Goal: Contribute content

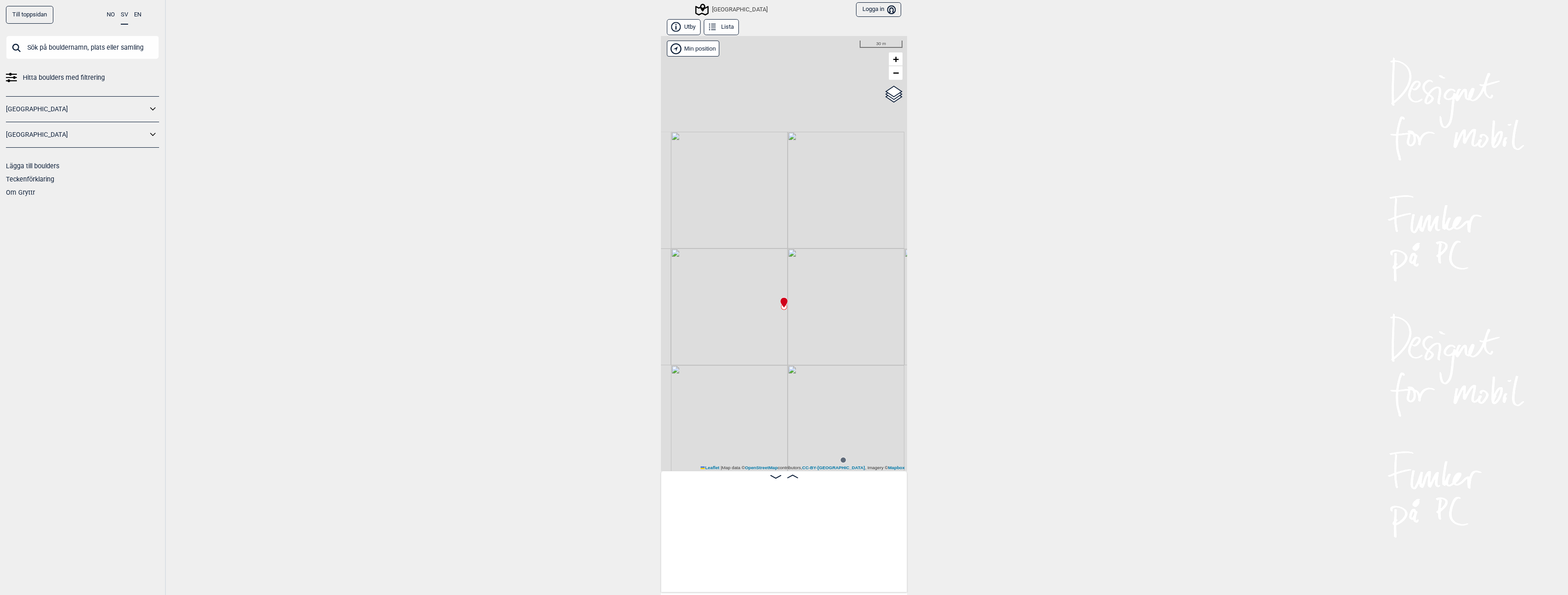
scroll to position [0, 13866]
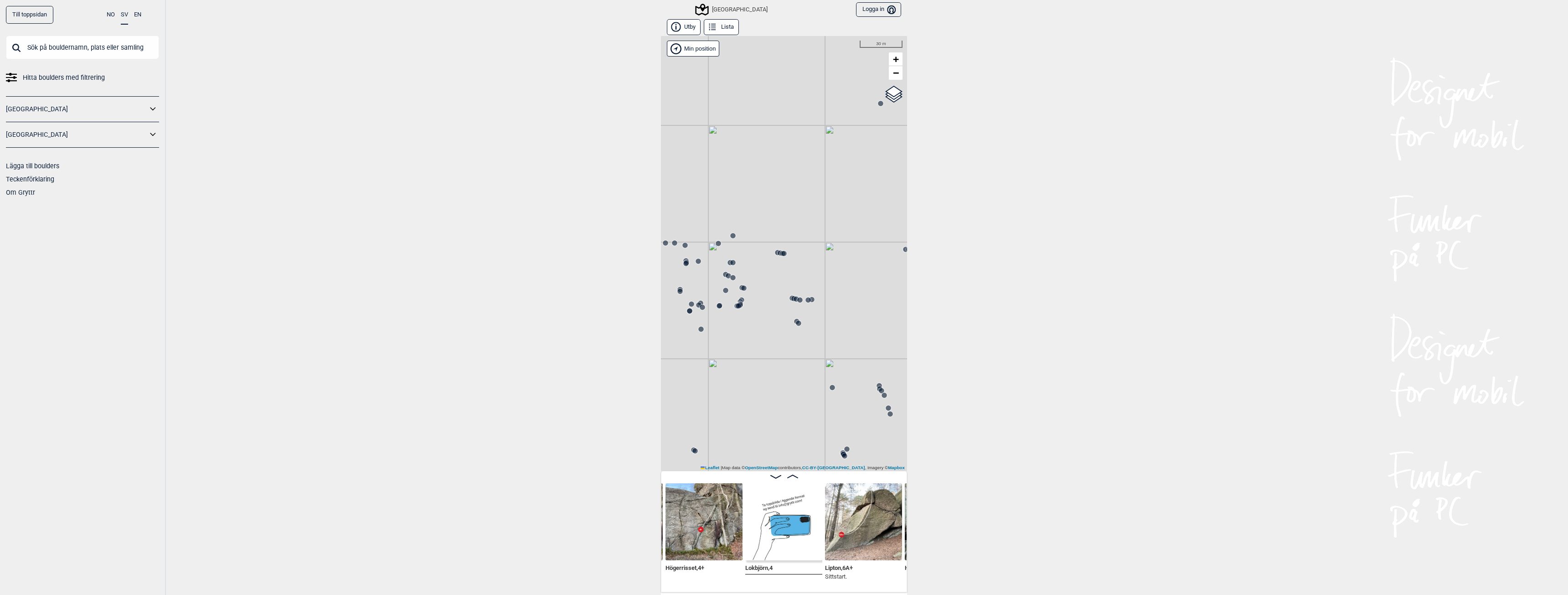
click at [35, 165] on link "Lägga till boulders" at bounding box center [33, 166] width 54 height 7
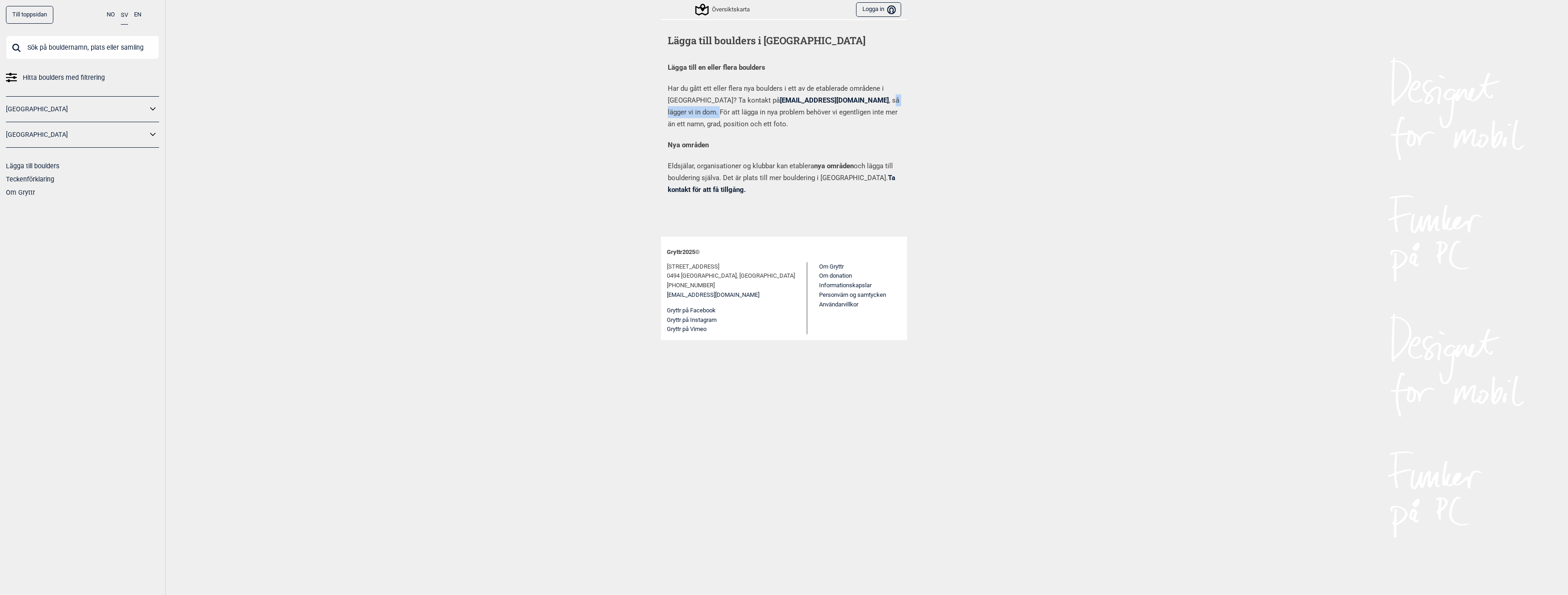
drag, startPoint x: 790, startPoint y: 100, endPoint x: 845, endPoint y: 102, distance: 55.0
click at [845, 102] on p "Har du gått ett eller flera nya boulders i ett av de etablerade områdene i [GEO…" at bounding box center [784, 107] width 233 height 48
drag, startPoint x: 715, startPoint y: 116, endPoint x: 884, endPoint y: 115, distance: 169.0
click at [884, 115] on p "Har du gått ett eller flera nya boulders i ett av de etablerade områdene i [GEO…" at bounding box center [784, 107] width 233 height 48
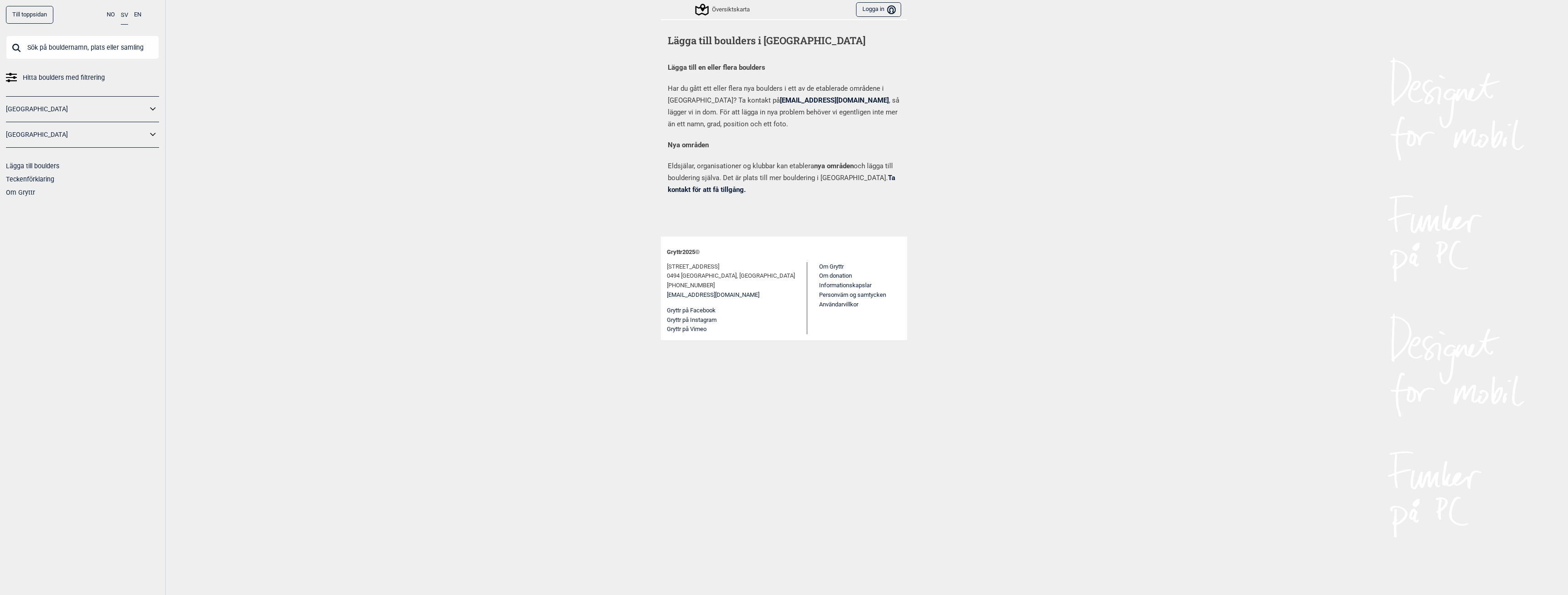
drag, startPoint x: 674, startPoint y: 124, endPoint x: 682, endPoint y: 124, distance: 8.0
click at [681, 124] on p "Har du gått ett eller flera nya boulders i ett av de etablerade områdene i [GEO…" at bounding box center [784, 107] width 233 height 48
click at [685, 126] on p "Har du gått ett eller flera nya boulders i ett av de etablerade områdene i [GEO…" at bounding box center [784, 107] width 233 height 48
click at [748, 208] on div "Lägga till boulders i Gryttr Lägga till en eller flera boulders Har du gått ett…" at bounding box center [784, 127] width 246 height 217
click at [869, 178] on link "Ta kontakt för att få tillgång." at bounding box center [782, 183] width 228 height 20
